Goal: Information Seeking & Learning: Learn about a topic

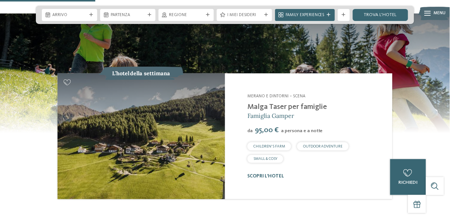
scroll to position [574, 0]
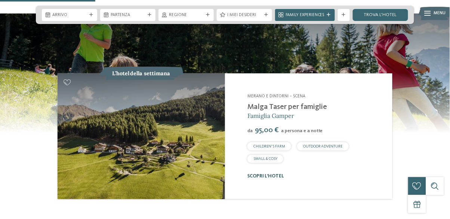
click at [273, 173] on link "scopri l’hotel" at bounding box center [265, 175] width 37 height 5
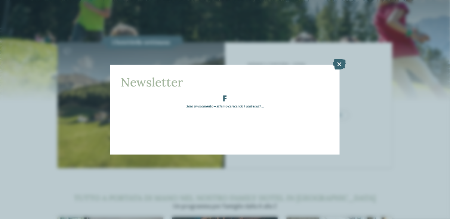
scroll to position [613, 0]
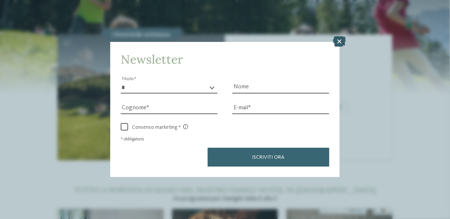
click at [344, 41] on icon at bounding box center [339, 41] width 13 height 10
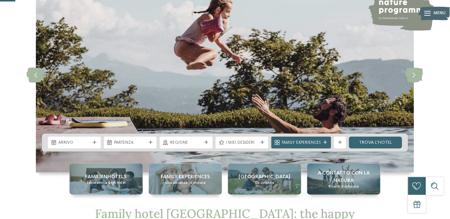
scroll to position [0, 0]
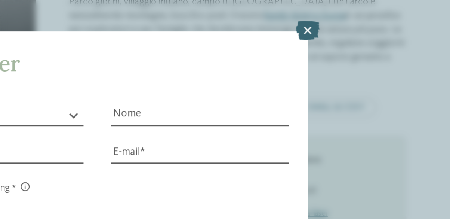
scroll to position [241, 0]
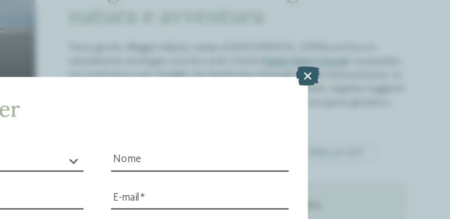
click at [340, 41] on icon at bounding box center [339, 41] width 13 height 10
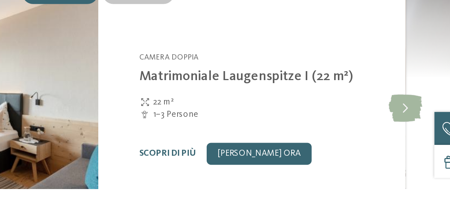
scroll to position [490, 0]
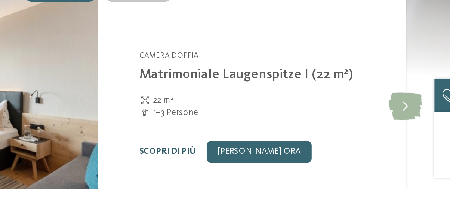
click at [264, 196] on link "Scopri di più" at bounding box center [262, 198] width 31 height 5
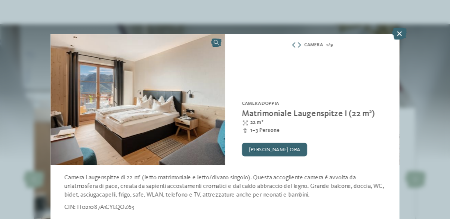
scroll to position [507, 0]
